Goal: Navigation & Orientation: Find specific page/section

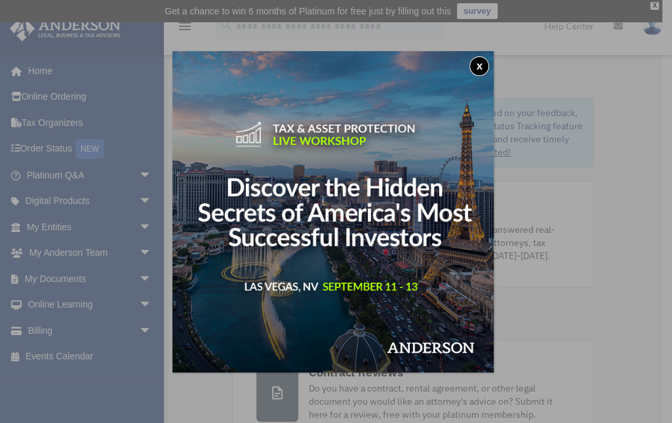
click at [484, 68] on button "x" at bounding box center [479, 66] width 20 height 20
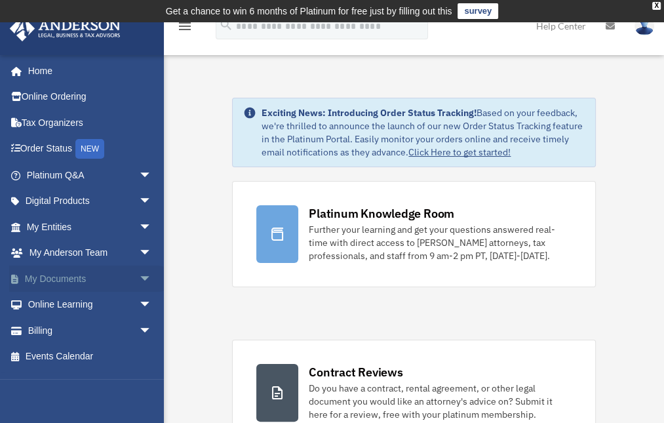
click at [83, 279] on link "My Documents arrow_drop_down" at bounding box center [90, 278] width 163 height 26
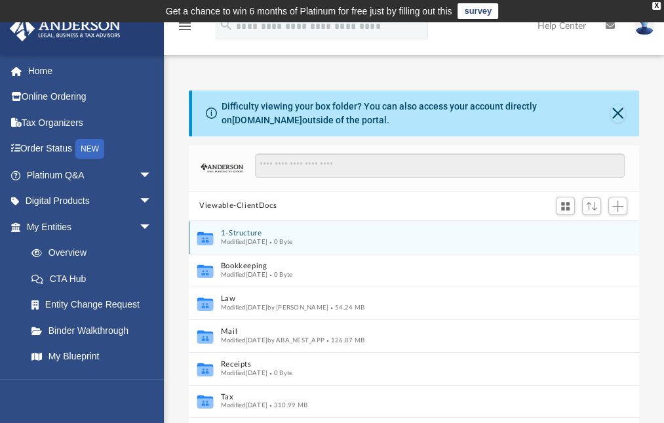
scroll to position [290, 442]
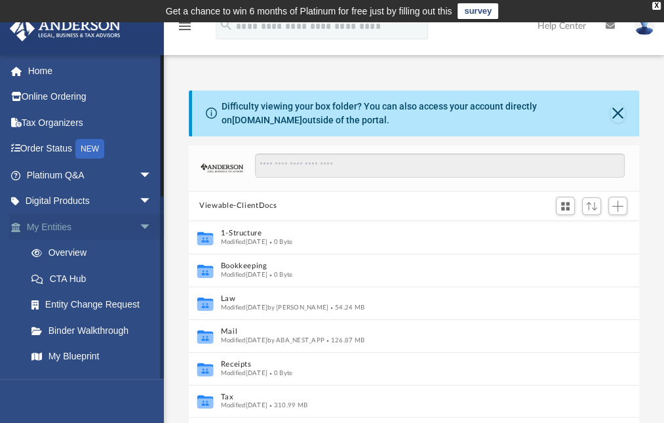
click at [55, 231] on link "My Entities arrow_drop_down" at bounding box center [90, 227] width 163 height 26
click at [61, 224] on link "My Entities arrow_drop_down" at bounding box center [90, 227] width 163 height 26
click at [78, 253] on link "Overview" at bounding box center [94, 253] width 153 height 26
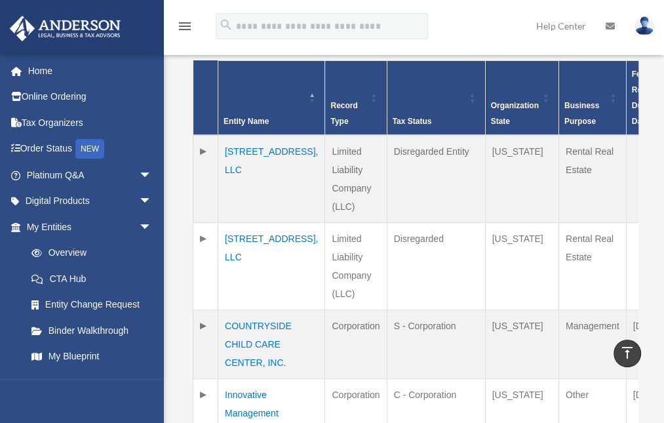
scroll to position [436, 0]
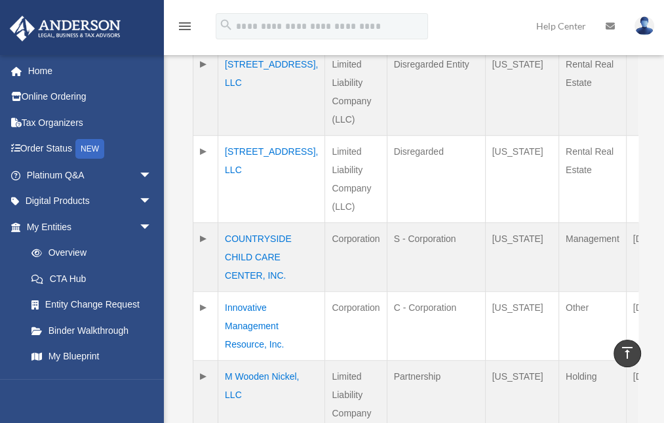
click at [272, 235] on td "COUNTRYSIDE CHILD CARE CENTER, INC." at bounding box center [271, 256] width 107 height 69
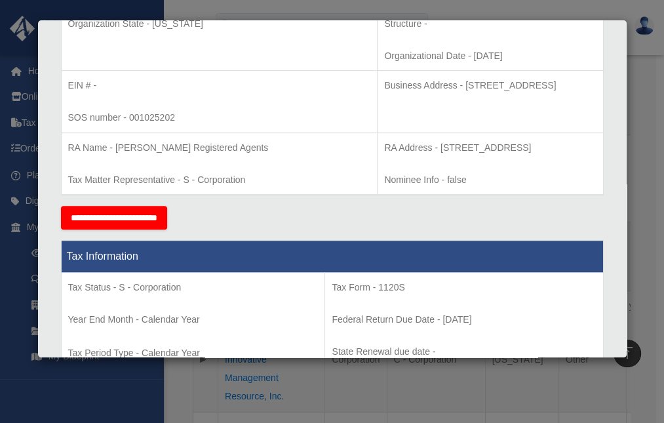
scroll to position [349, 0]
